Goal: Information Seeking & Learning: Learn about a topic

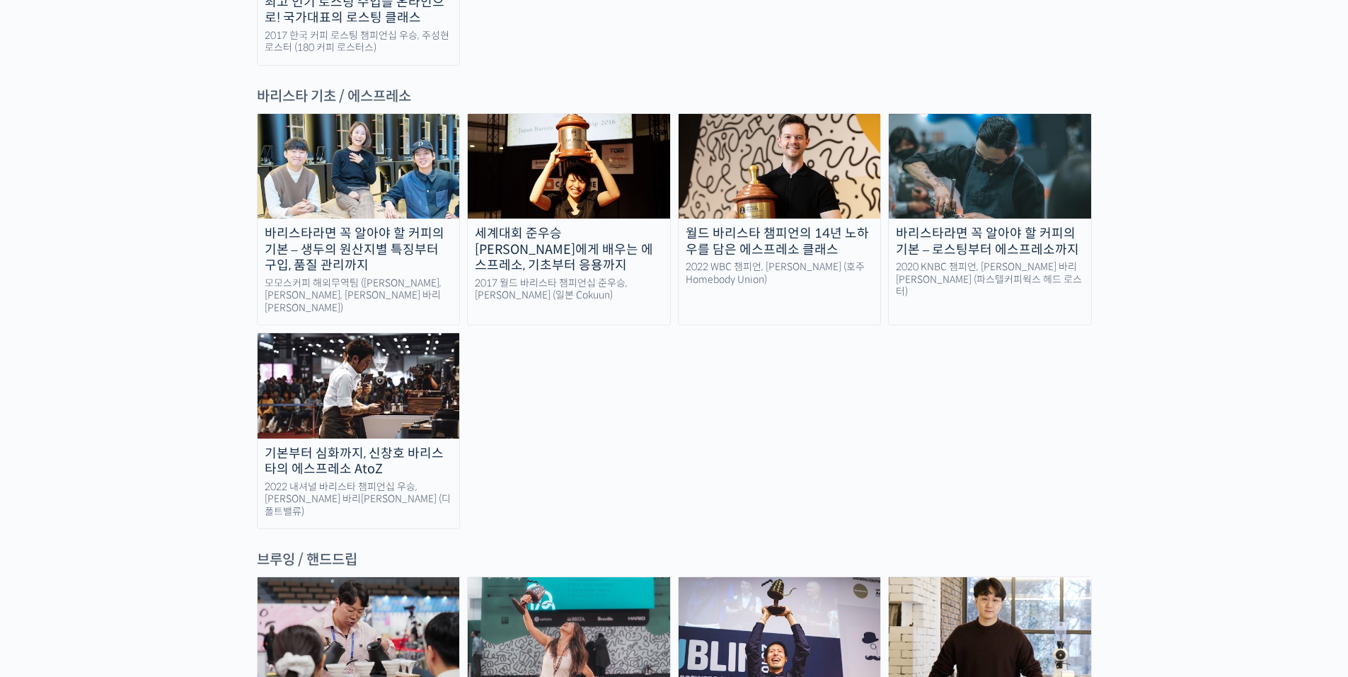
scroll to position [1770, 0]
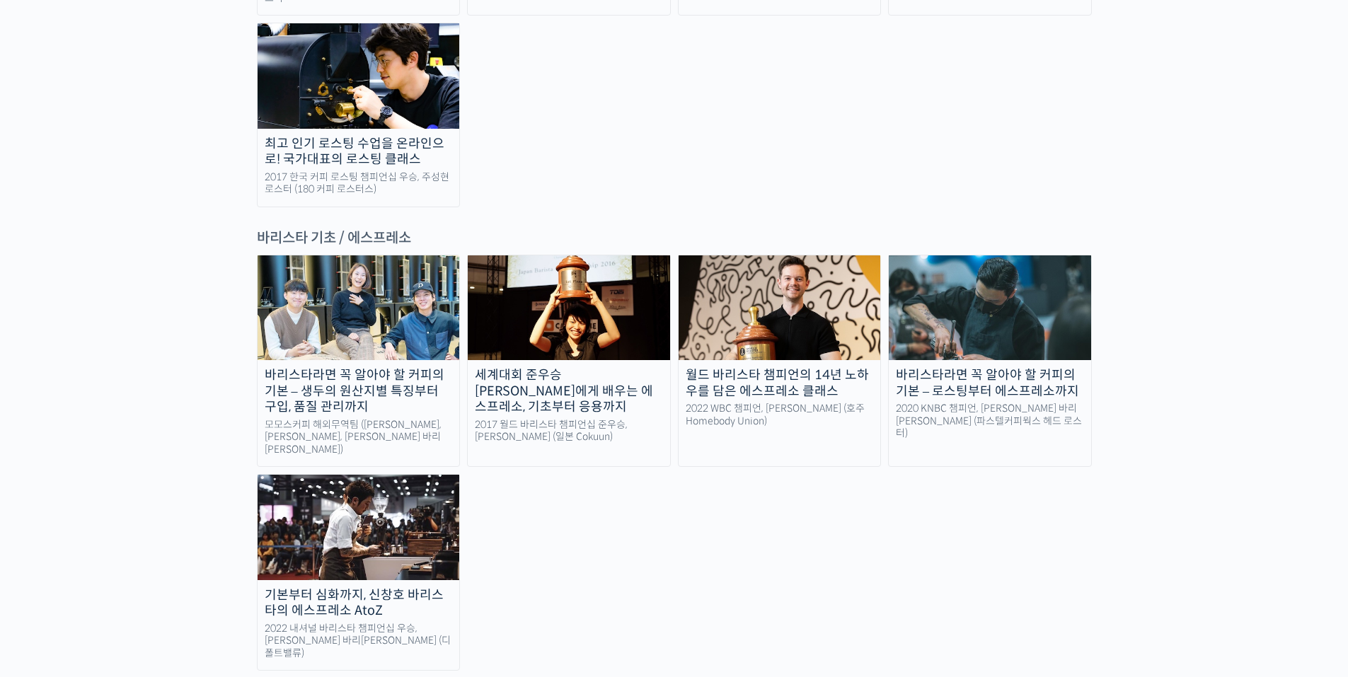
click at [540, 367] on div "세계대회 준우승 [PERSON_NAME]에게 배우는 에스프레소, 기초부터 응용까지" at bounding box center [569, 391] width 202 height 48
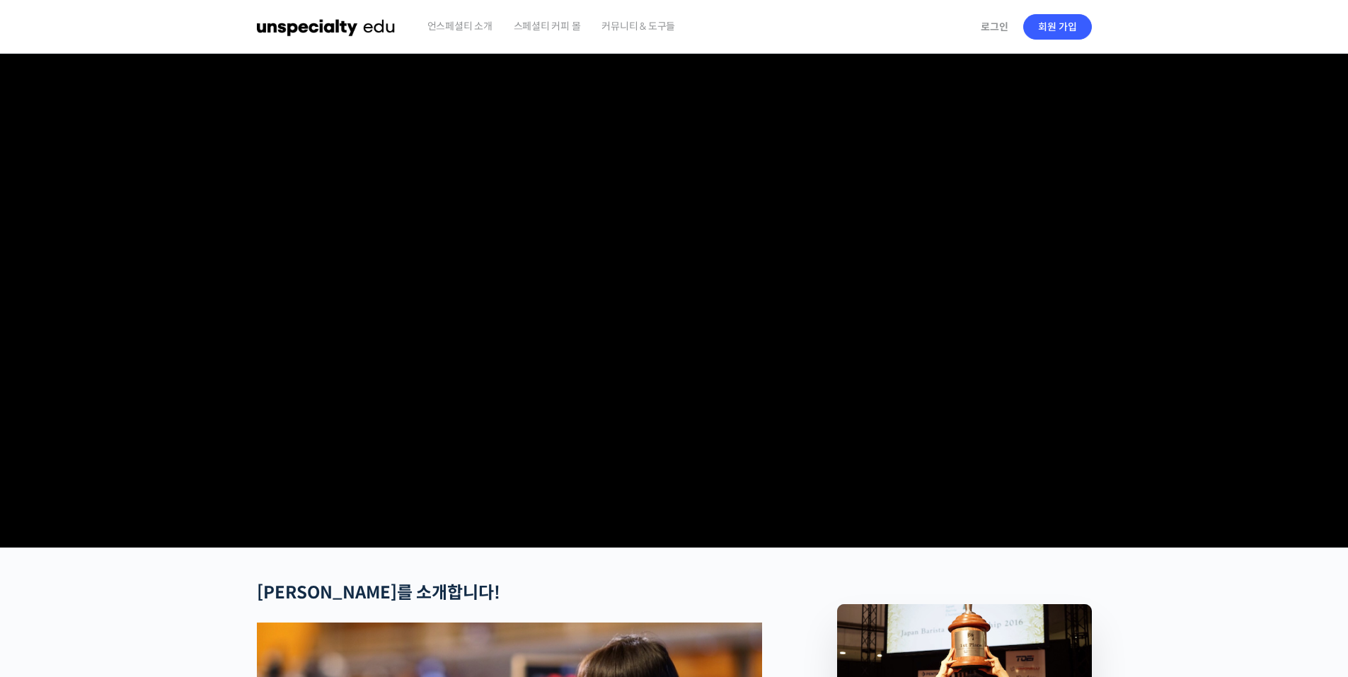
click at [285, 24] on img at bounding box center [326, 27] width 139 height 42
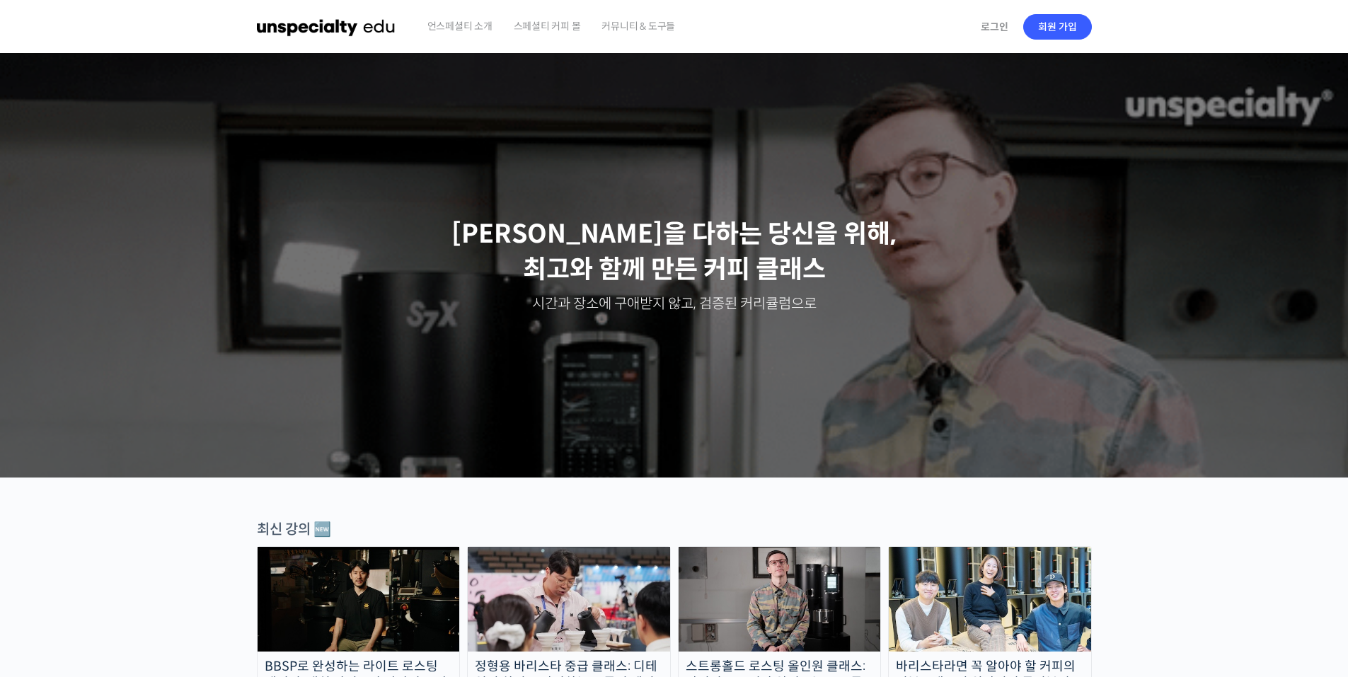
click at [464, 27] on span "언스페셜티 소개" at bounding box center [460, 26] width 65 height 54
